Goal: Register for event/course

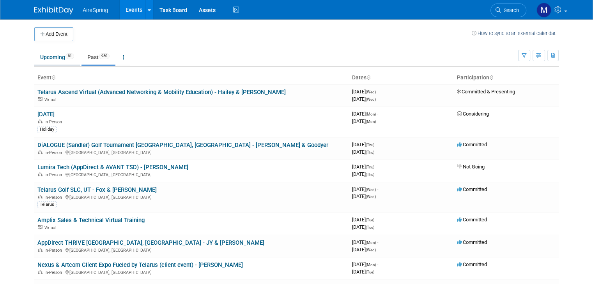
click at [53, 58] on link "Upcoming 81" at bounding box center [57, 57] width 46 height 15
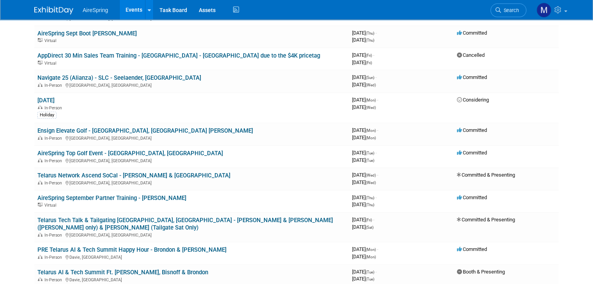
scroll to position [403, 0]
click at [136, 195] on link "AireSpring September Partner Training - [PERSON_NAME]" at bounding box center [111, 198] width 149 height 7
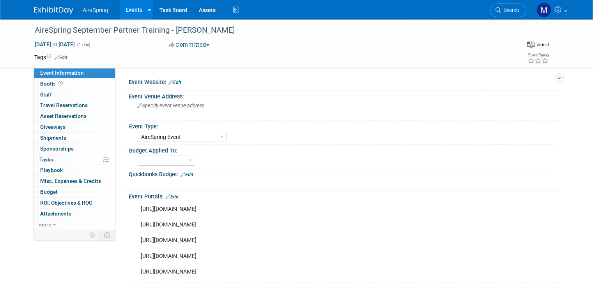
select select "AireSpring Event"
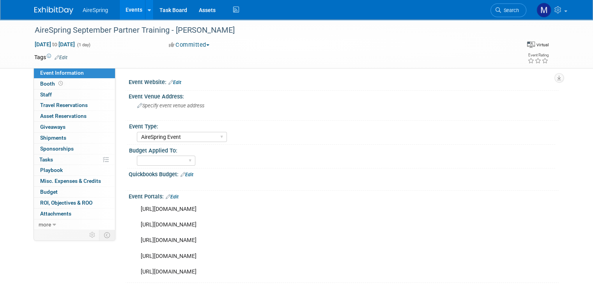
drag, startPoint x: 131, startPoint y: 225, endPoint x: 382, endPoint y: 225, distance: 251.0
click at [382, 225] on div "https://attendee.gotowebinar.com/register/3447377321490231901?source=Main+Datab…" at bounding box center [305, 241] width 340 height 78
copy div "https://attendee.gotowebinar.com/register/3447377321490231901?source=iAgent+Net…"
